Goal: Transaction & Acquisition: Subscribe to service/newsletter

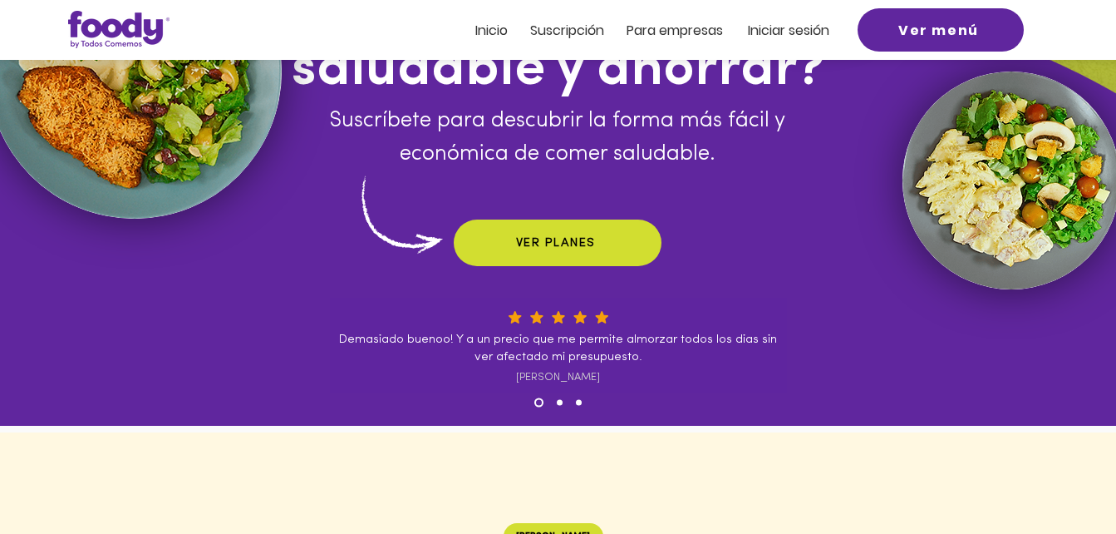
scroll to position [166, 0]
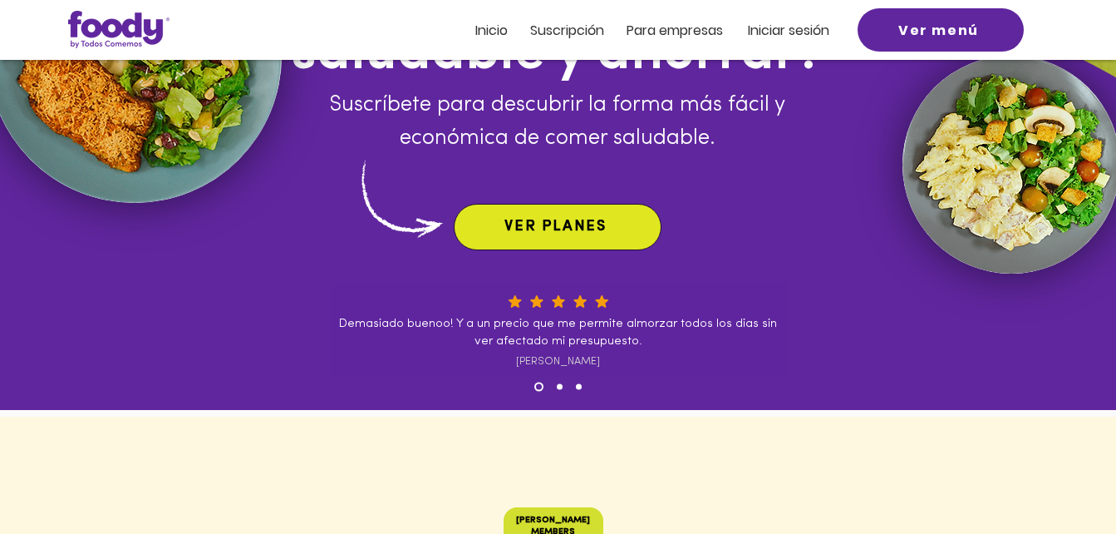
click at [547, 220] on span "VER PLANES" at bounding box center [555, 226] width 102 height 15
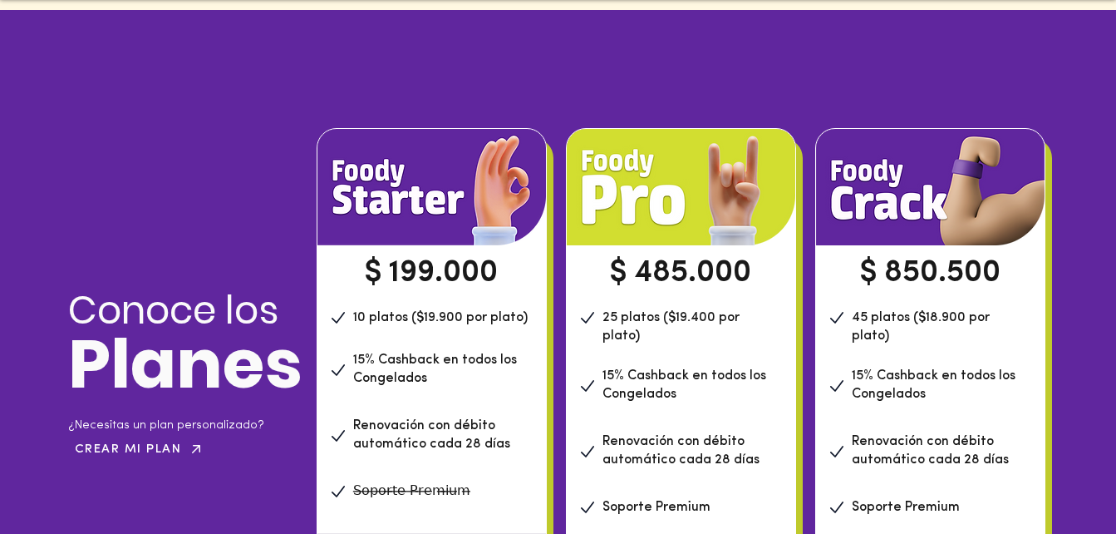
scroll to position [1133, 0]
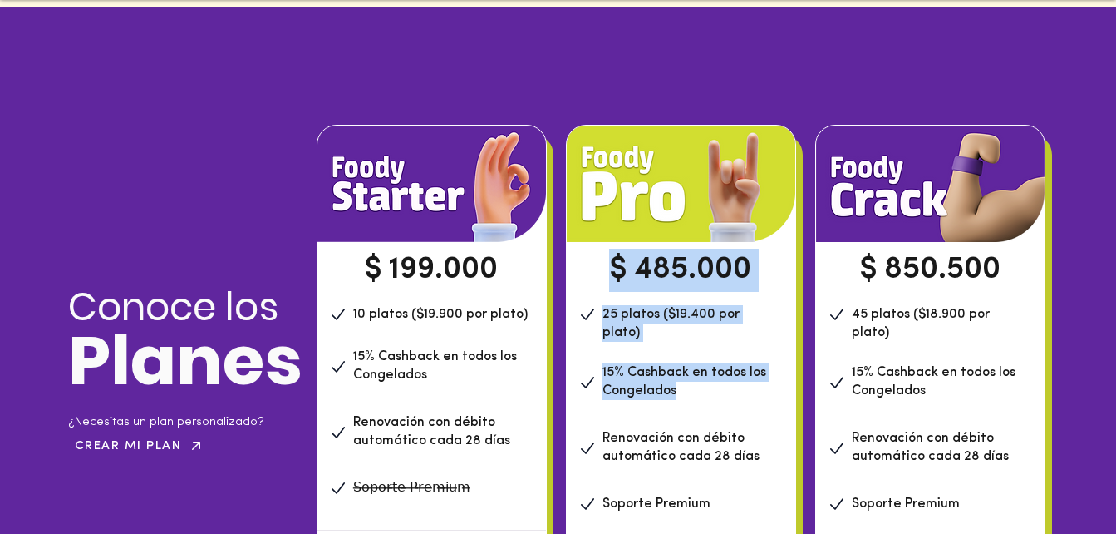
drag, startPoint x: 598, startPoint y: 356, endPoint x: 677, endPoint y: 375, distance: 82.0
click at [677, 375] on div "$ 485.000 25 platos ($19.400 por plato) 15% Cashback en todos los Congelados Re…" at bounding box center [681, 375] width 230 height 501
click at [677, 375] on p "15% Cashback en todos los Congelados" at bounding box center [690, 381] width 177 height 37
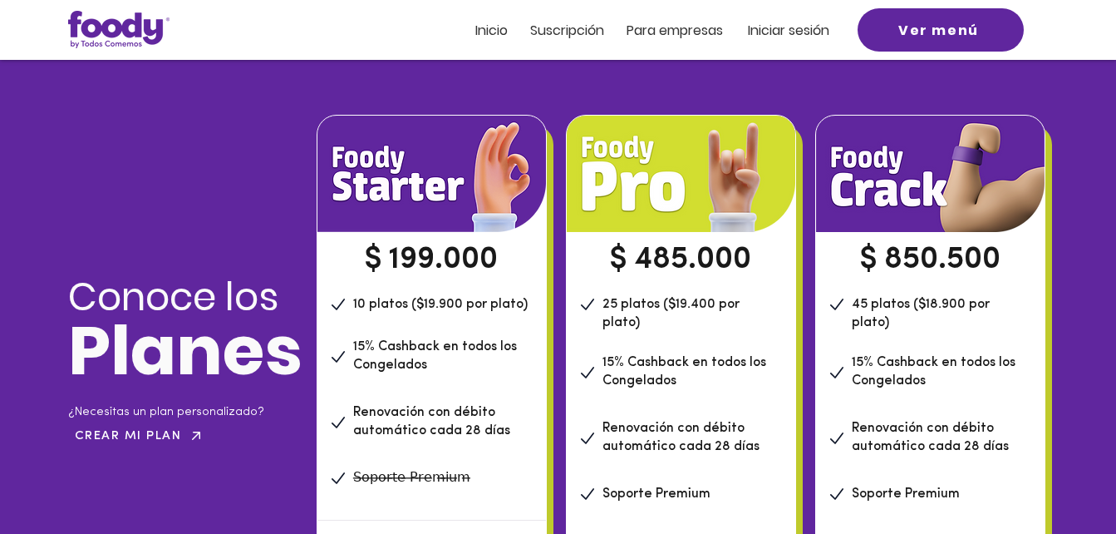
scroll to position [1213, 0]
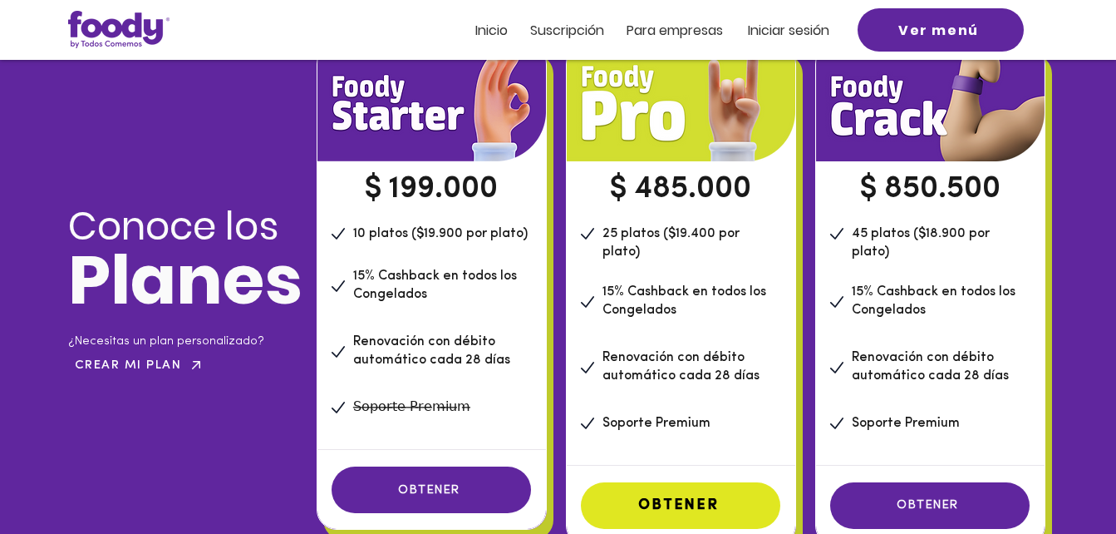
click at [674, 498] on span "OBTENER" at bounding box center [678, 505] width 81 height 15
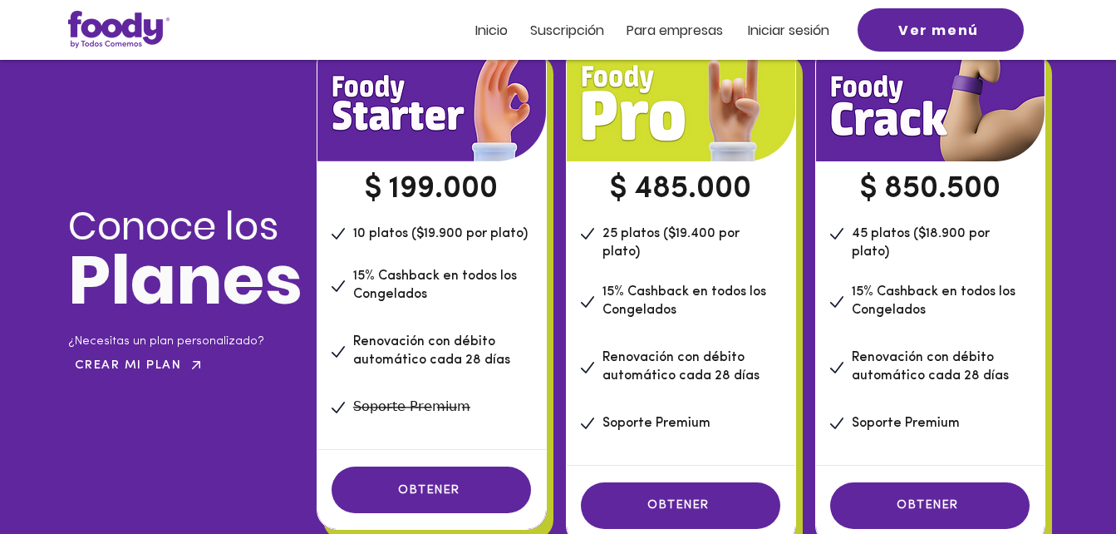
click at [1079, 36] on div at bounding box center [558, 30] width 1116 height 60
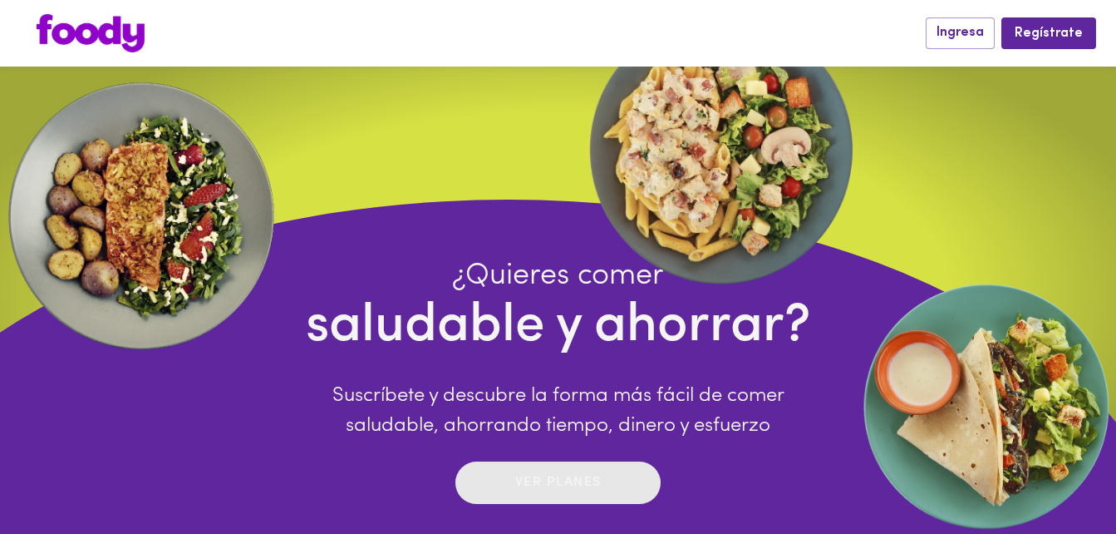
drag, startPoint x: 570, startPoint y: 485, endPoint x: 621, endPoint y: 490, distance: 50.9
click at [621, 490] on span "Ver planes" at bounding box center [558, 483] width 172 height 26
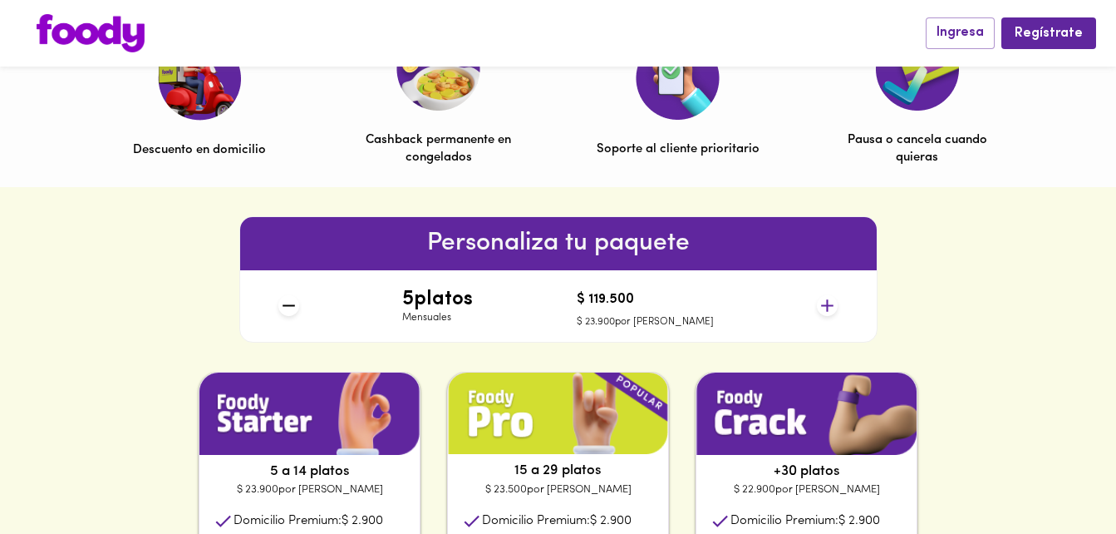
scroll to position [567, 0]
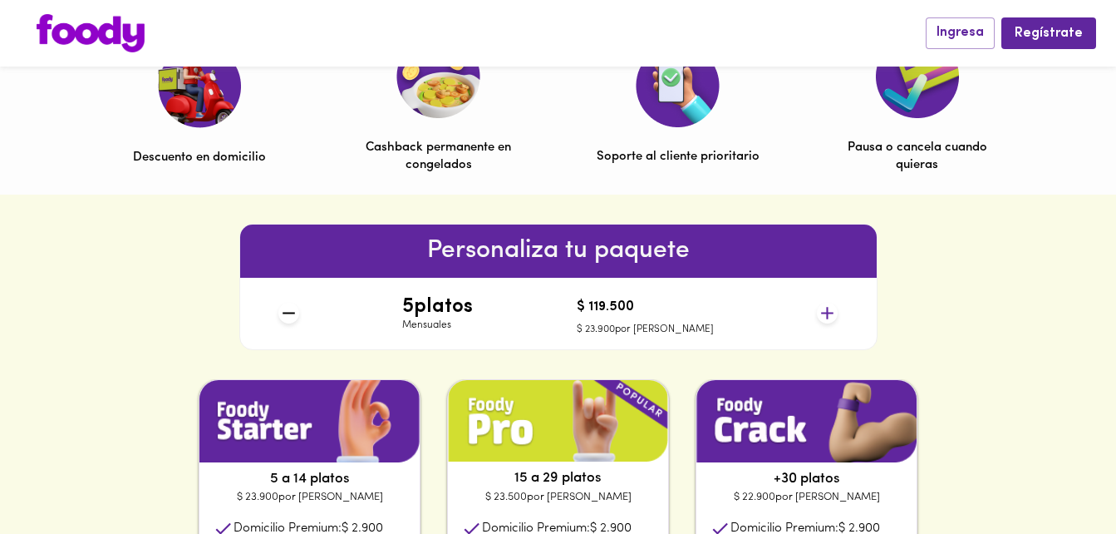
click at [821, 307] on icon at bounding box center [827, 312] width 21 height 21
click at [823, 307] on icon at bounding box center [827, 312] width 21 height 21
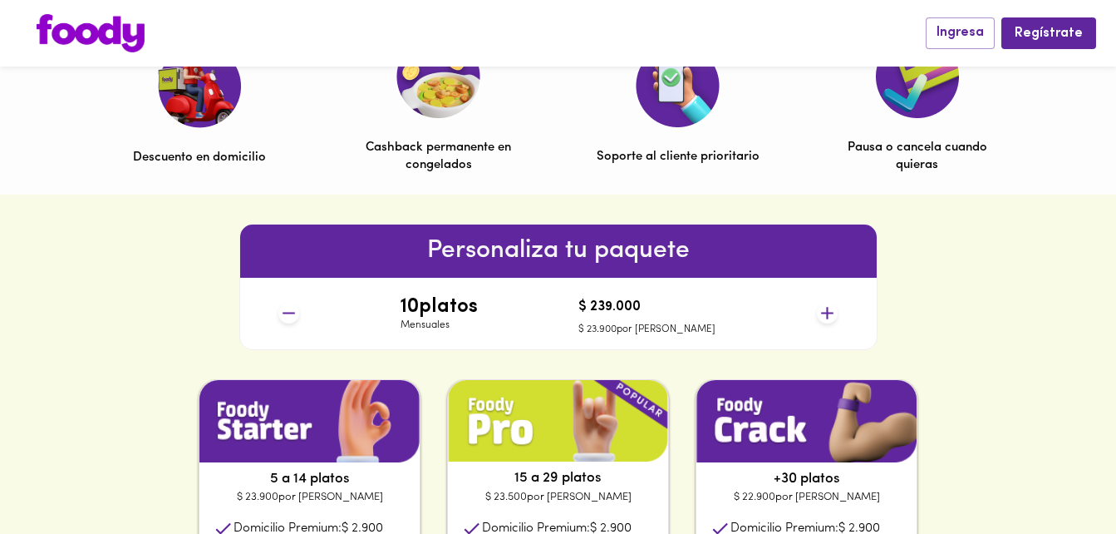
click at [823, 307] on icon at bounding box center [827, 312] width 21 height 21
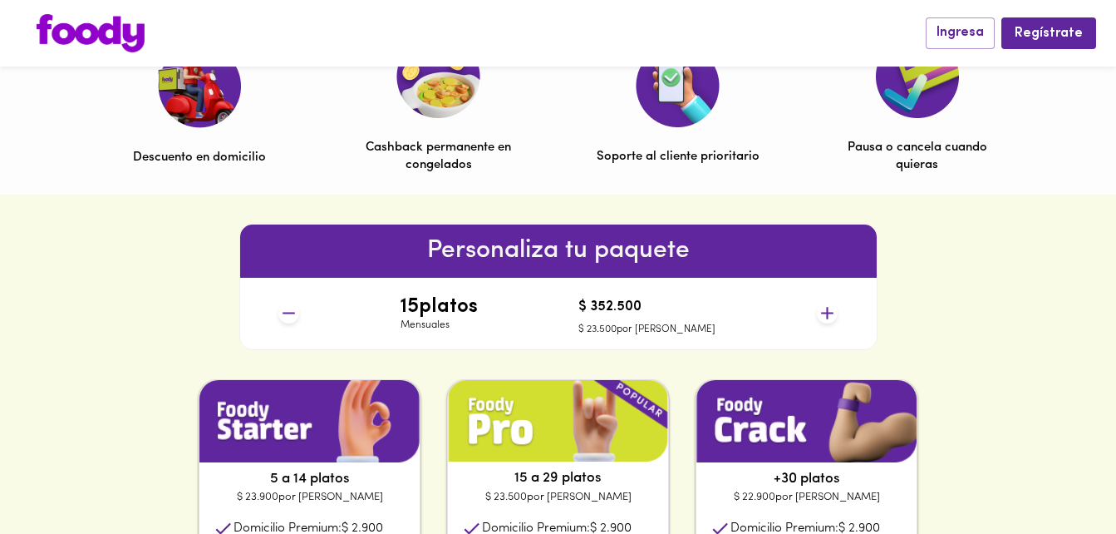
click at [823, 307] on icon at bounding box center [827, 312] width 21 height 21
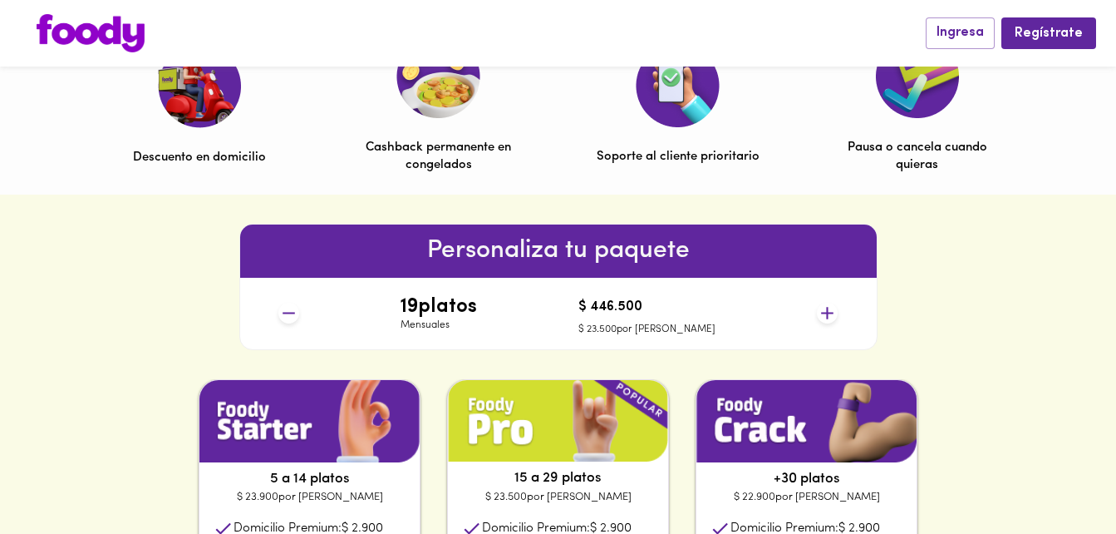
click at [823, 307] on icon at bounding box center [827, 312] width 21 height 21
click at [823, 309] on icon at bounding box center [827, 312] width 21 height 21
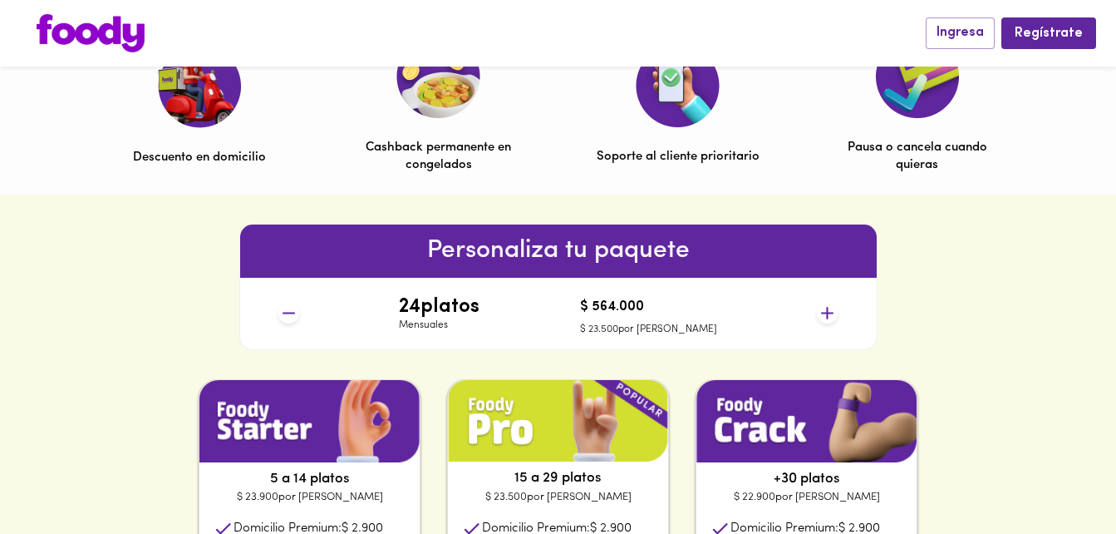
click at [823, 309] on icon at bounding box center [827, 312] width 21 height 21
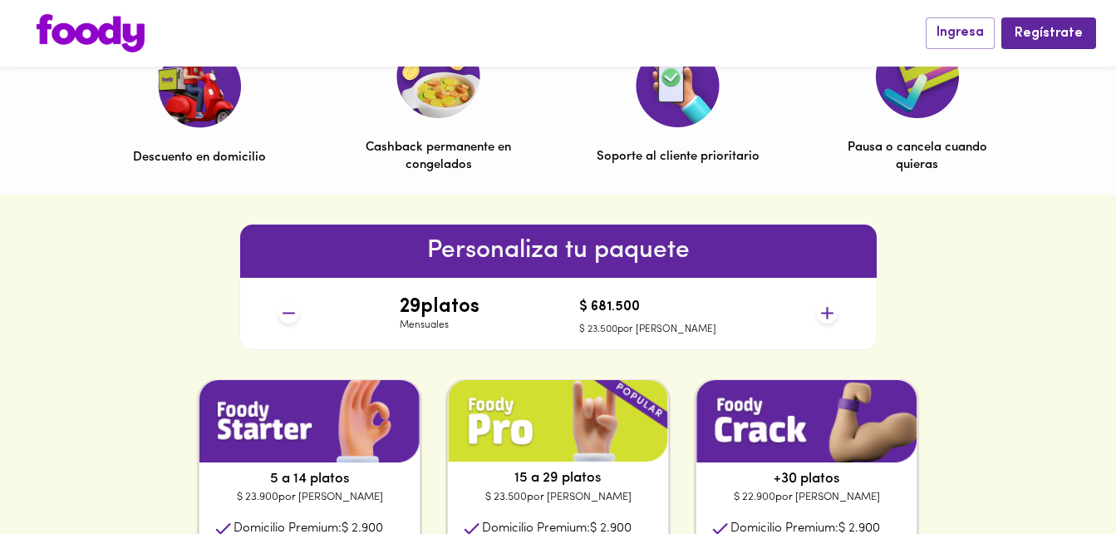
click at [823, 309] on icon at bounding box center [827, 312] width 21 height 21
click at [822, 307] on icon at bounding box center [827, 312] width 21 height 21
click at [822, 308] on icon at bounding box center [827, 312] width 21 height 21
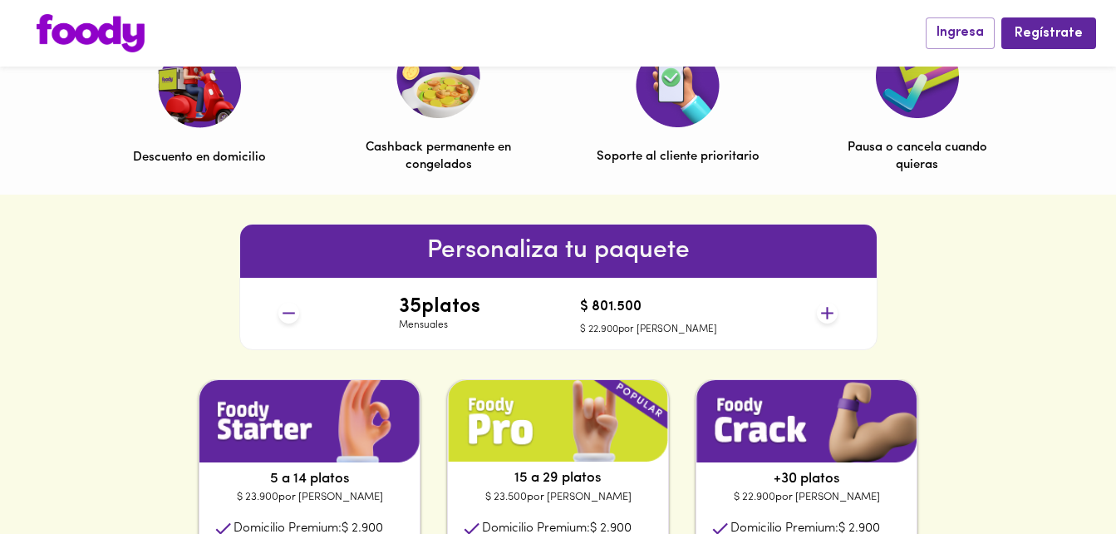
click at [822, 308] on icon at bounding box center [827, 312] width 21 height 21
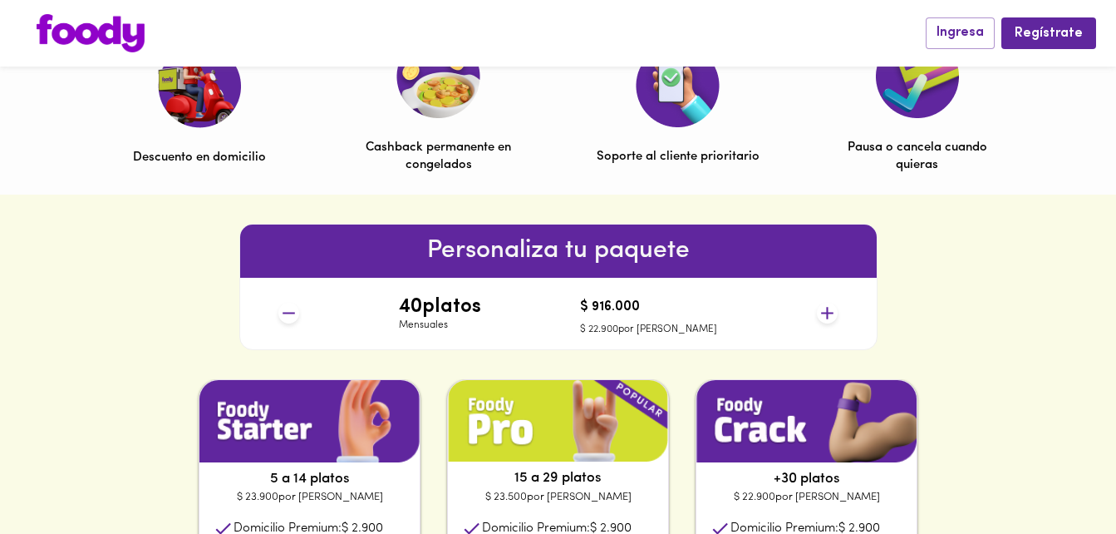
click at [280, 314] on icon at bounding box center [288, 312] width 21 height 21
click at [289, 307] on icon at bounding box center [288, 312] width 21 height 21
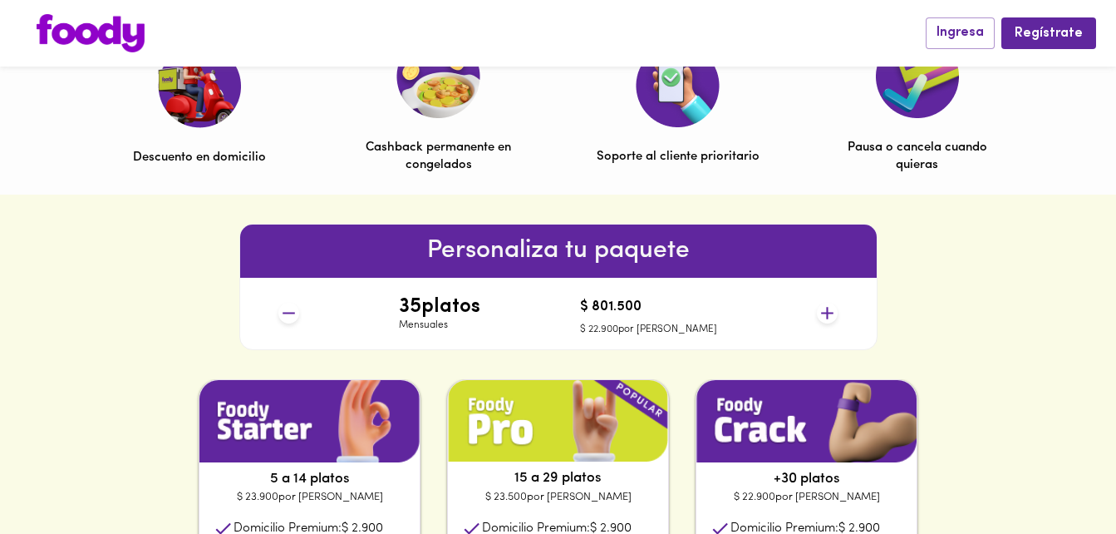
click at [289, 307] on icon at bounding box center [288, 312] width 21 height 21
click at [288, 307] on icon at bounding box center [288, 312] width 21 height 21
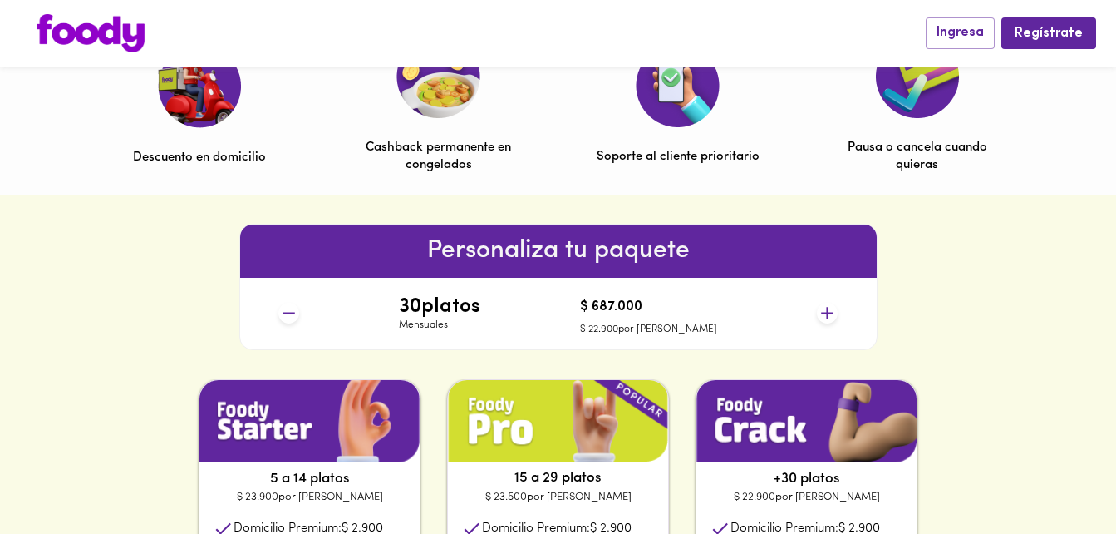
click at [288, 307] on icon at bounding box center [288, 312] width 21 height 21
click at [288, 308] on icon at bounding box center [288, 312] width 21 height 21
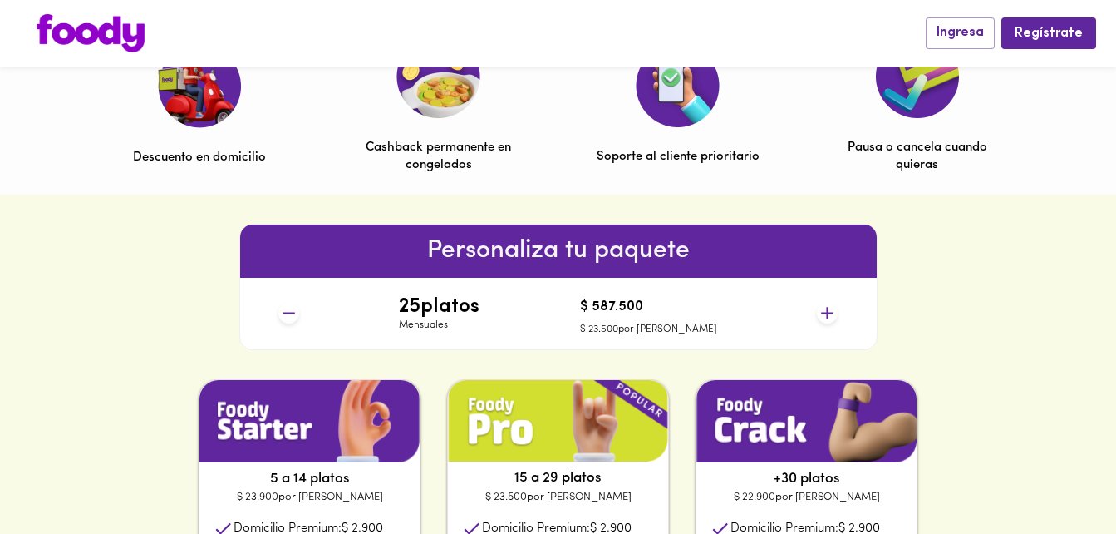
click at [288, 308] on icon at bounding box center [288, 312] width 21 height 21
drag, startPoint x: 845, startPoint y: 309, endPoint x: 825, endPoint y: 311, distance: 20.0
click at [839, 311] on div "Personaliza tu paquete 24 platos Mensuales $ 564.000 $ 23.500 por plato" at bounding box center [558, 287] width 638 height 126
click at [824, 311] on icon at bounding box center [827, 312] width 21 height 21
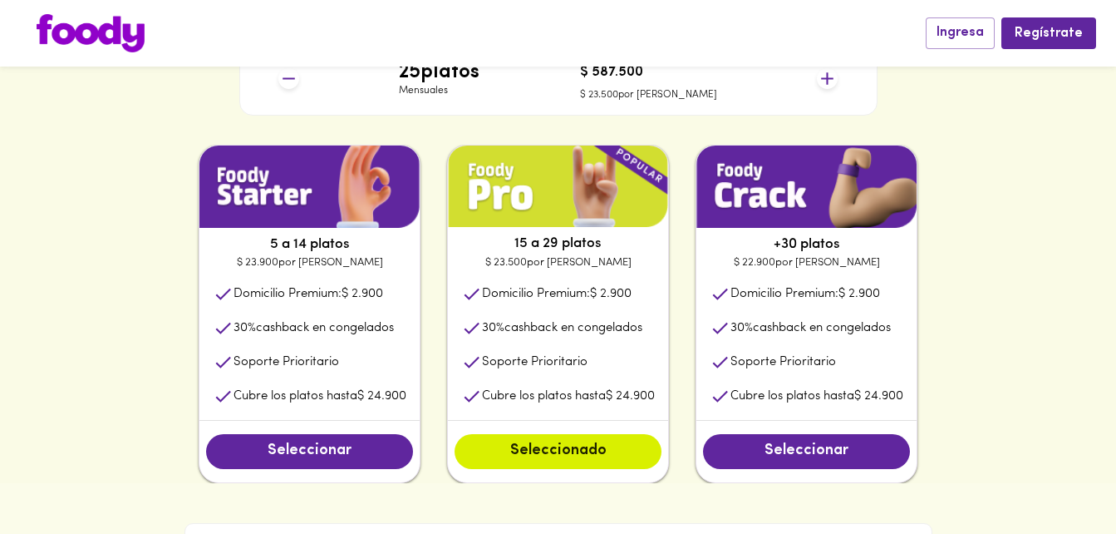
scroll to position [769, 0]
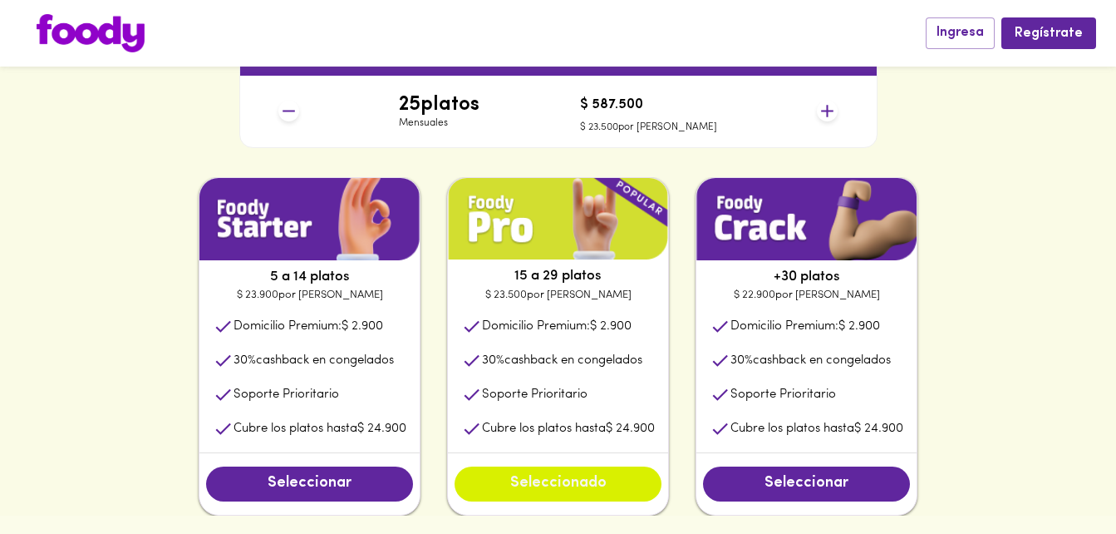
click at [587, 484] on span "Seleccionado" at bounding box center [558, 484] width 174 height 18
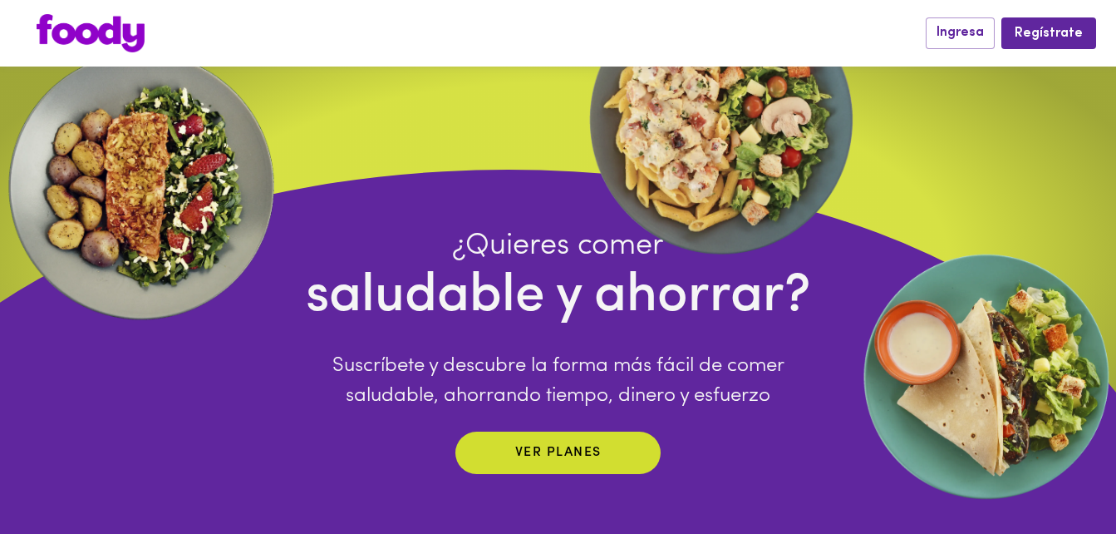
scroll to position [0, 0]
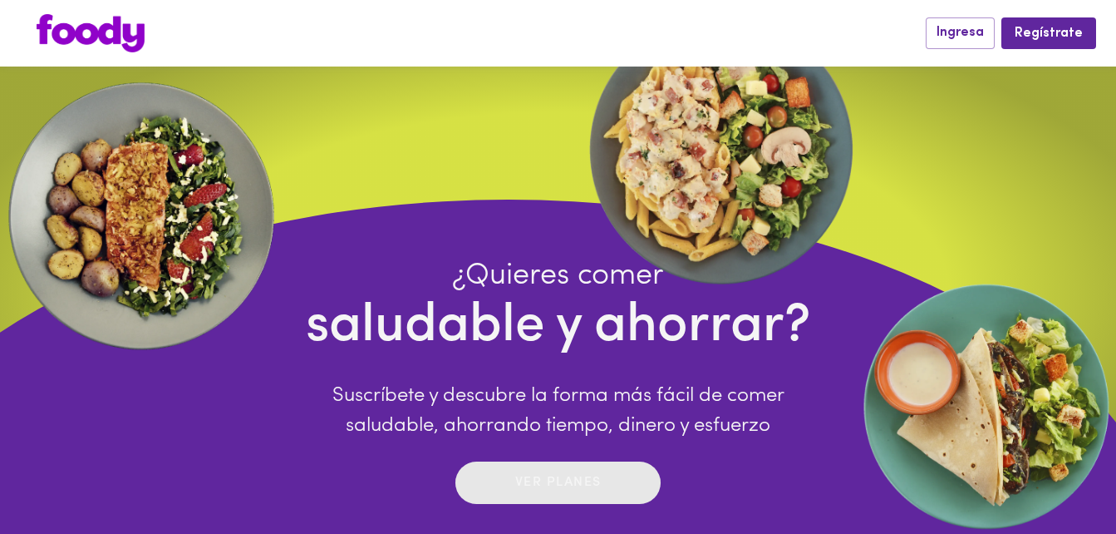
click at [560, 484] on p "Ver planes" at bounding box center [558, 482] width 86 height 19
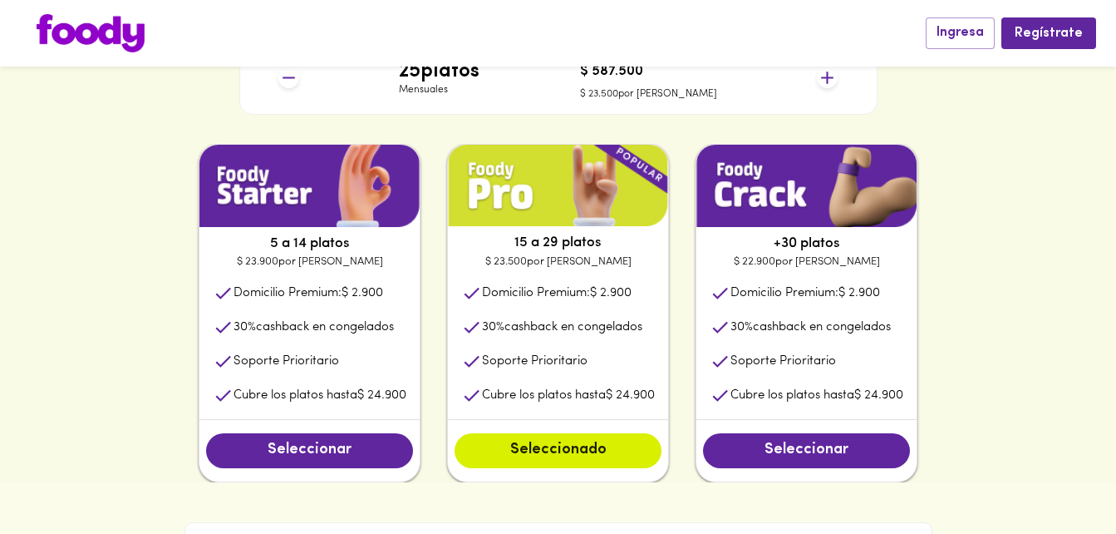
scroll to position [997, 0]
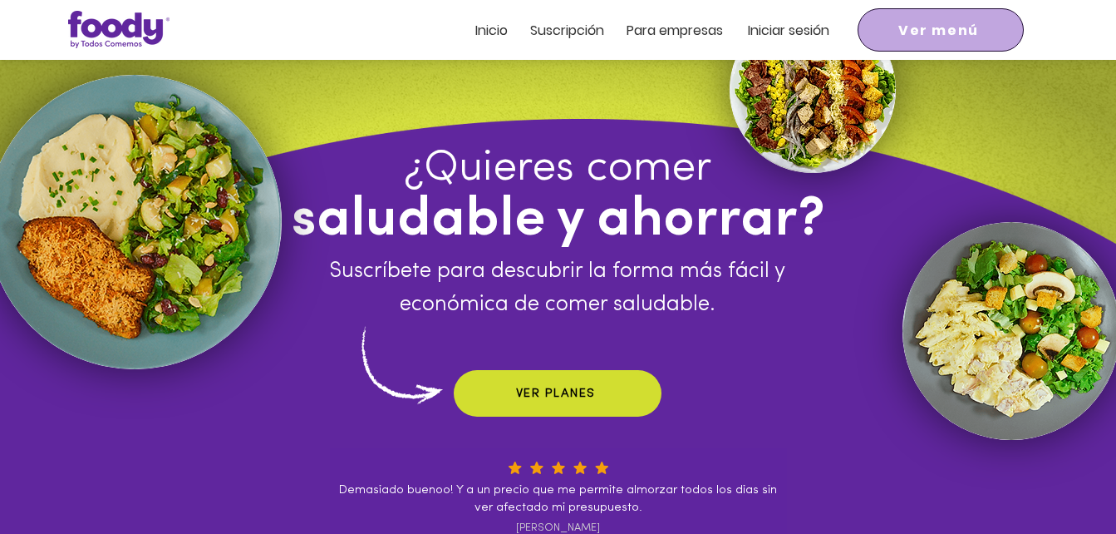
click at [952, 37] on span "Ver menú" at bounding box center [938, 30] width 81 height 21
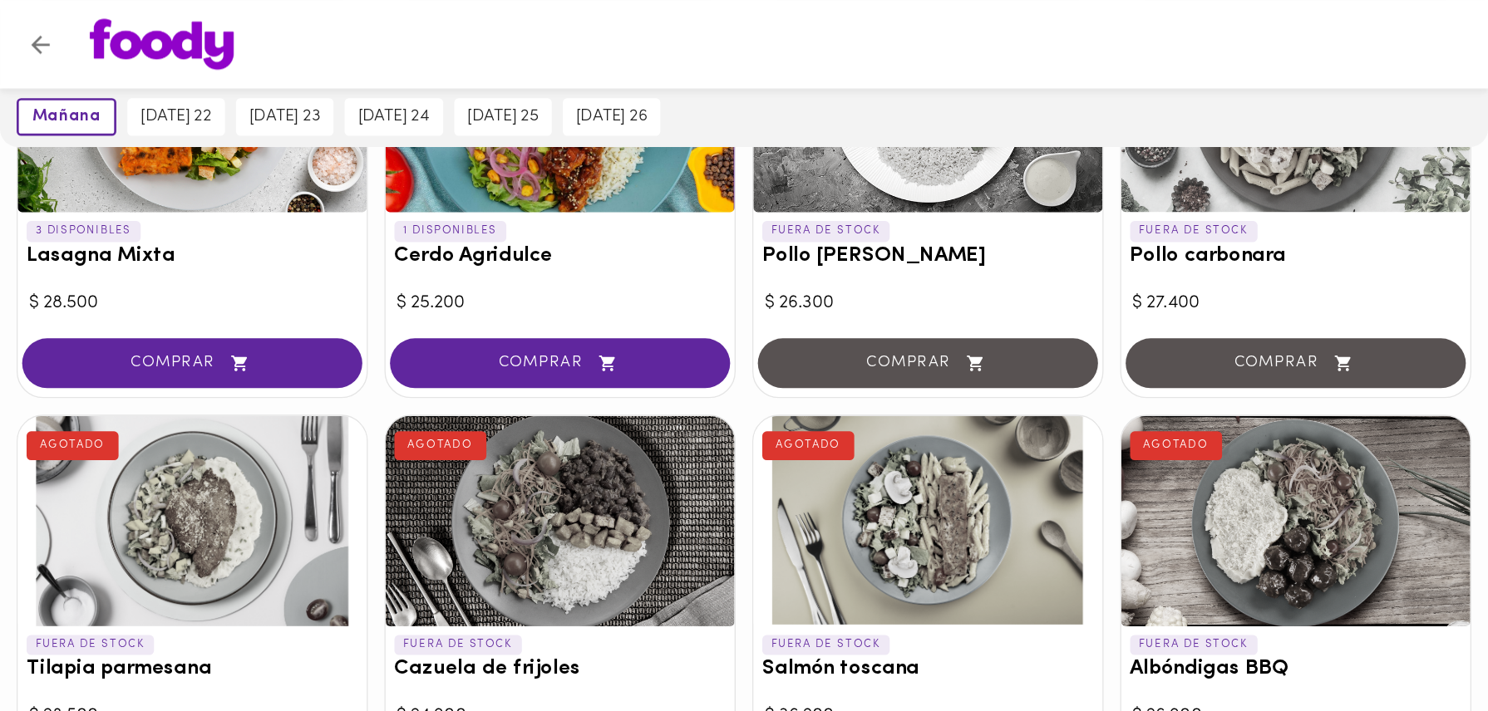
scroll to position [416, 0]
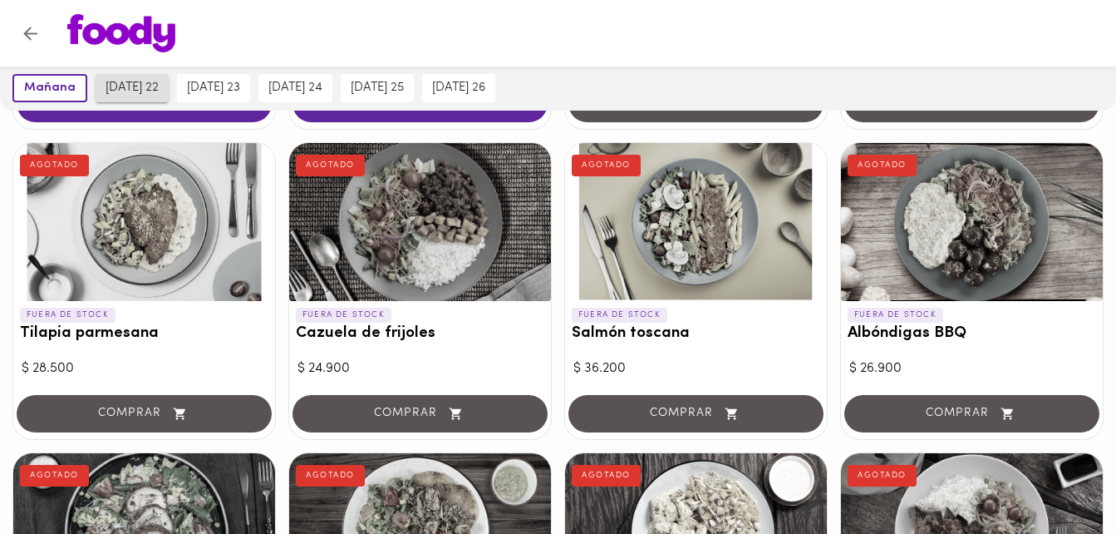
click at [129, 86] on span "lunes 22" at bounding box center [132, 88] width 53 height 15
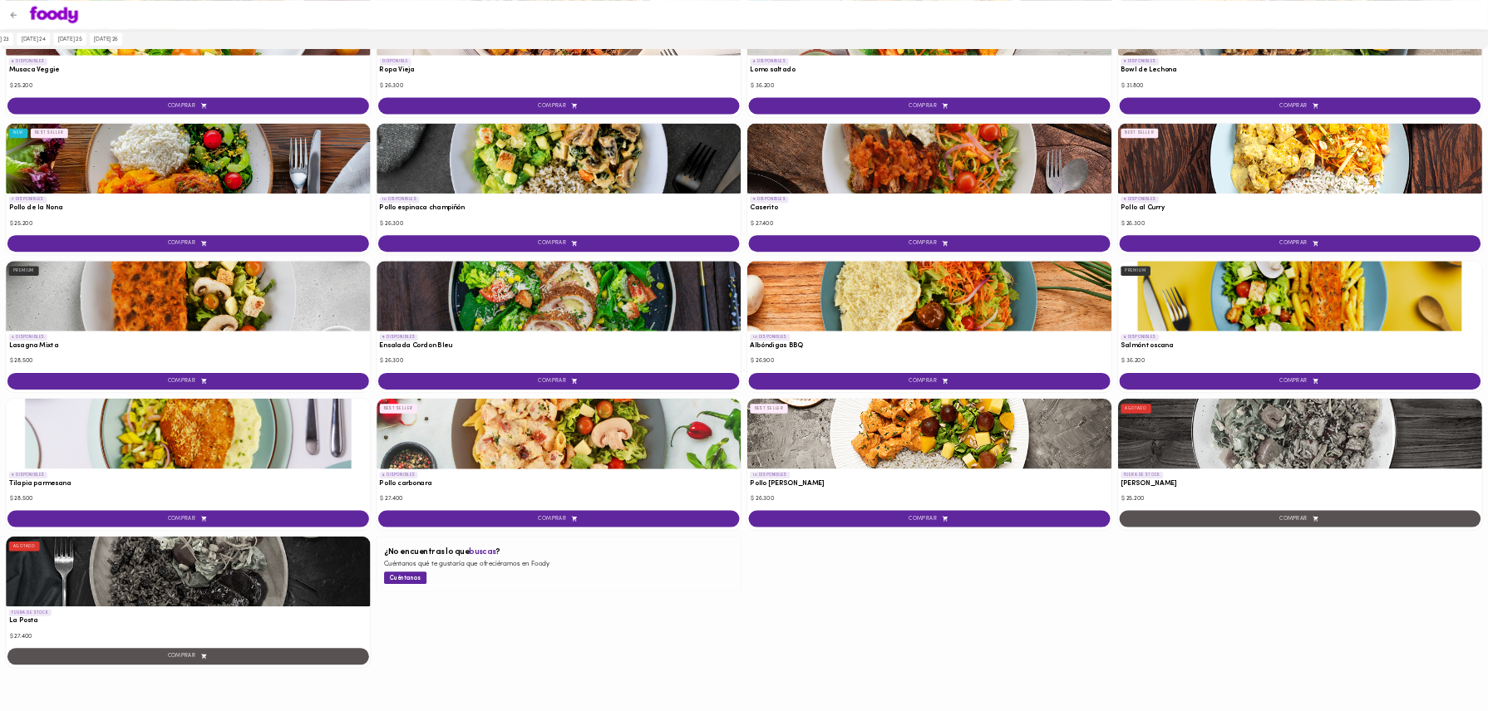
scroll to position [0, 0]
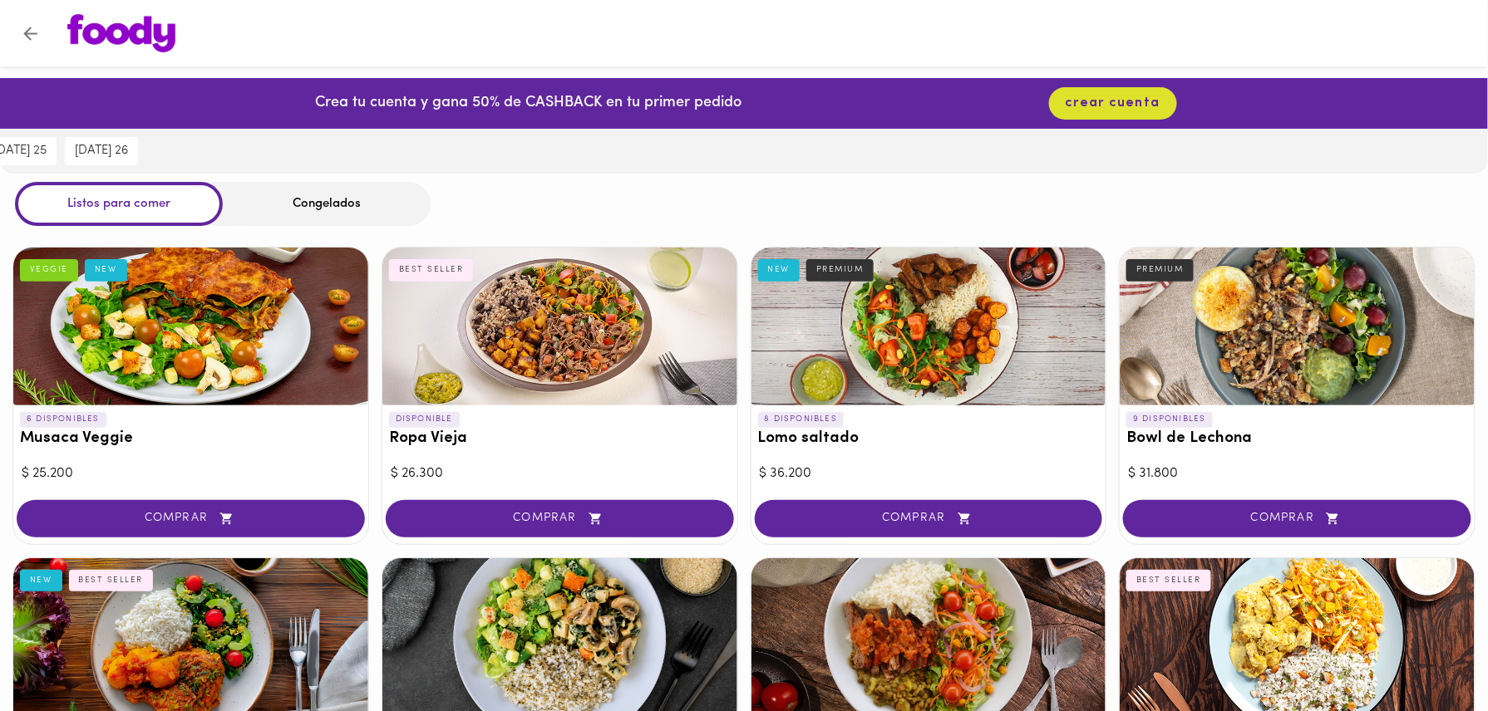
drag, startPoint x: 1072, startPoint y: 0, endPoint x: 778, endPoint y: 191, distance: 350.8
click at [778, 191] on div "Listos para comer Congelados" at bounding box center [744, 204] width 1488 height 44
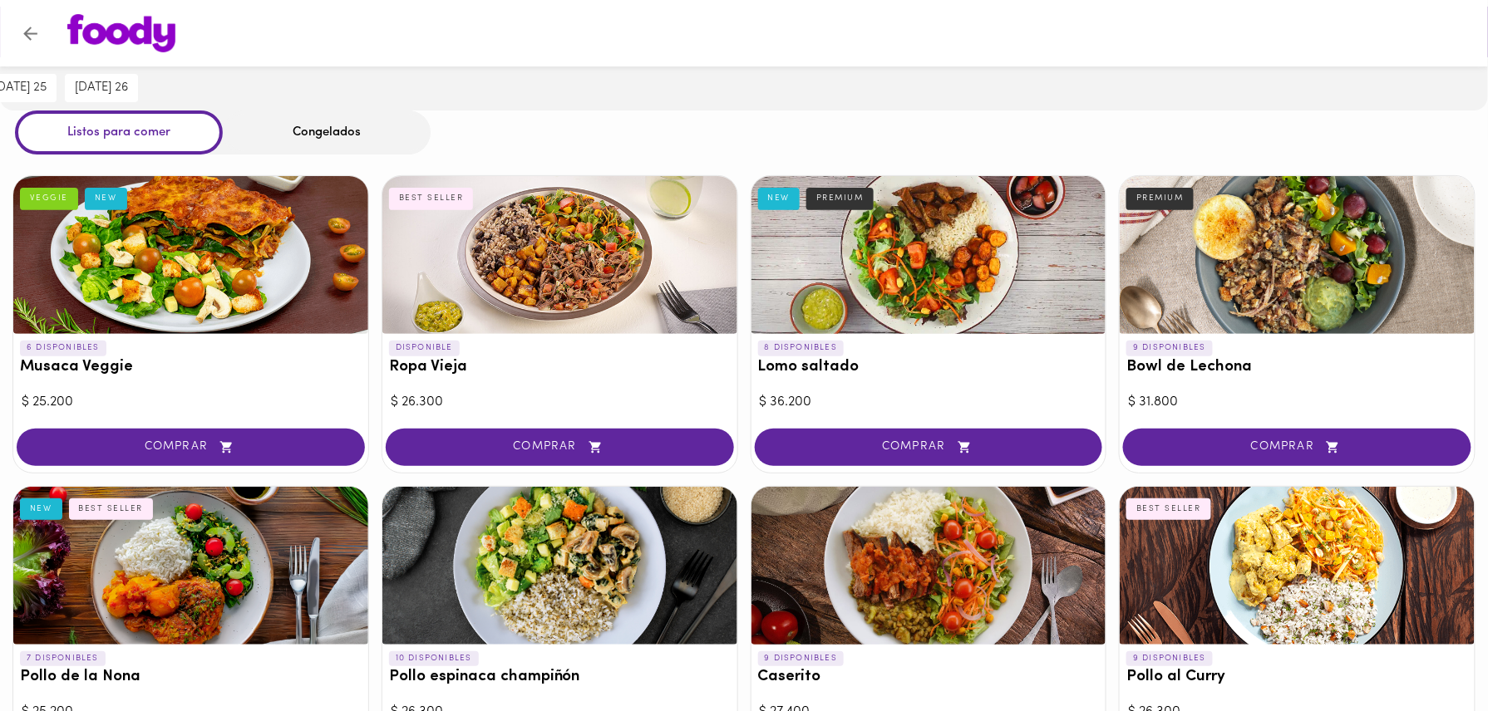
scroll to position [111, 0]
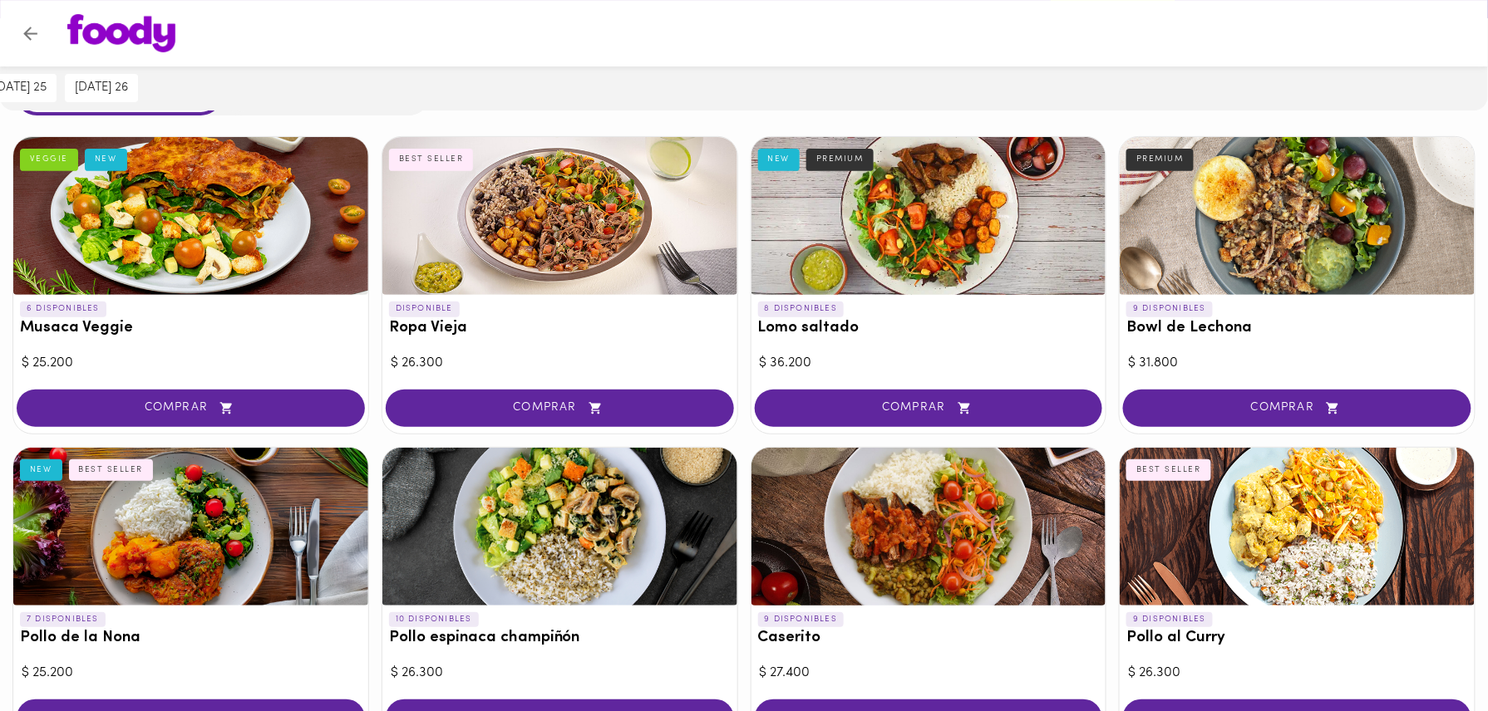
click at [1128, 61] on div at bounding box center [744, 33] width 1488 height 66
